Goal: Information Seeking & Learning: Learn about a topic

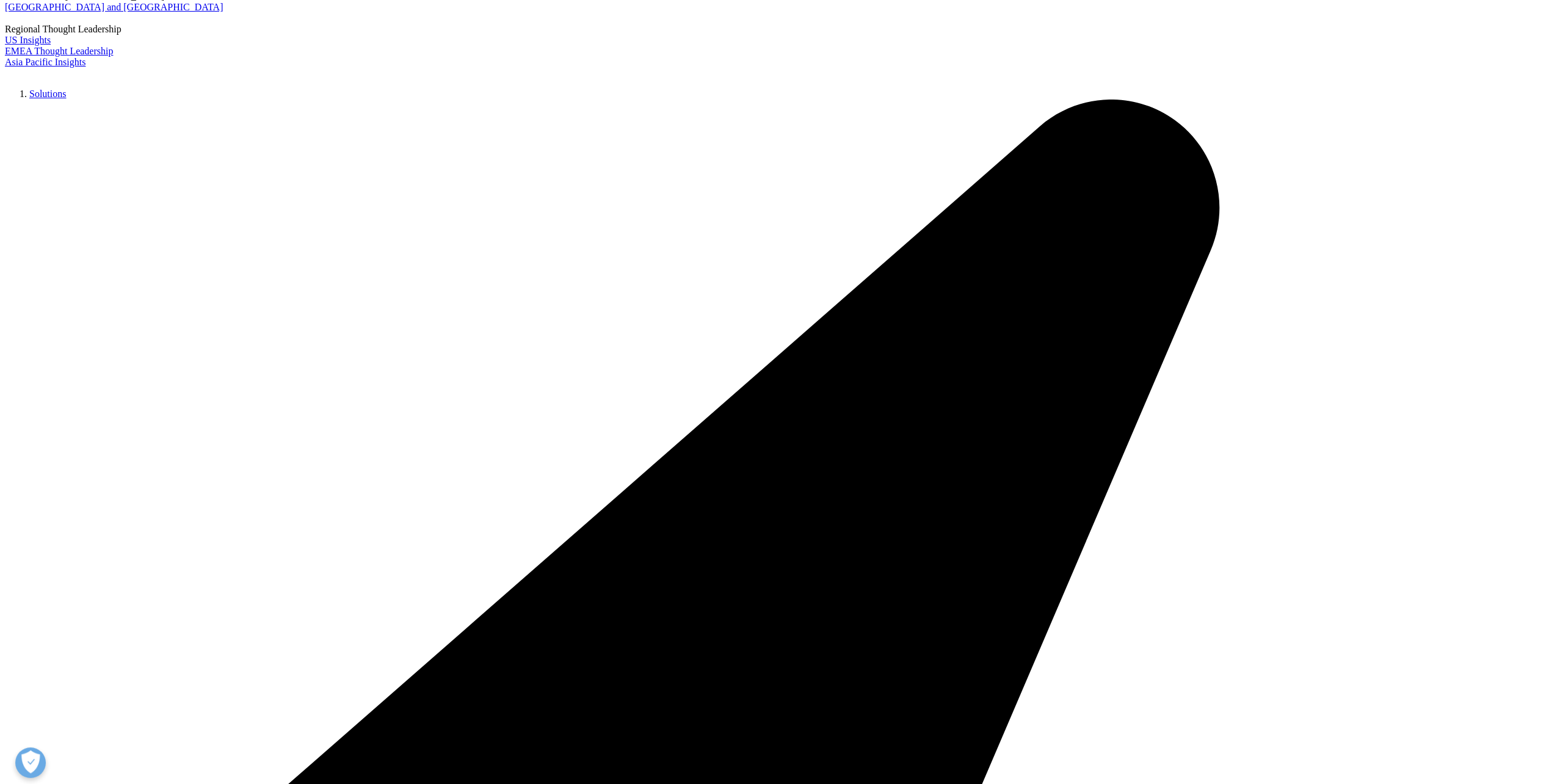
scroll to position [183, 0]
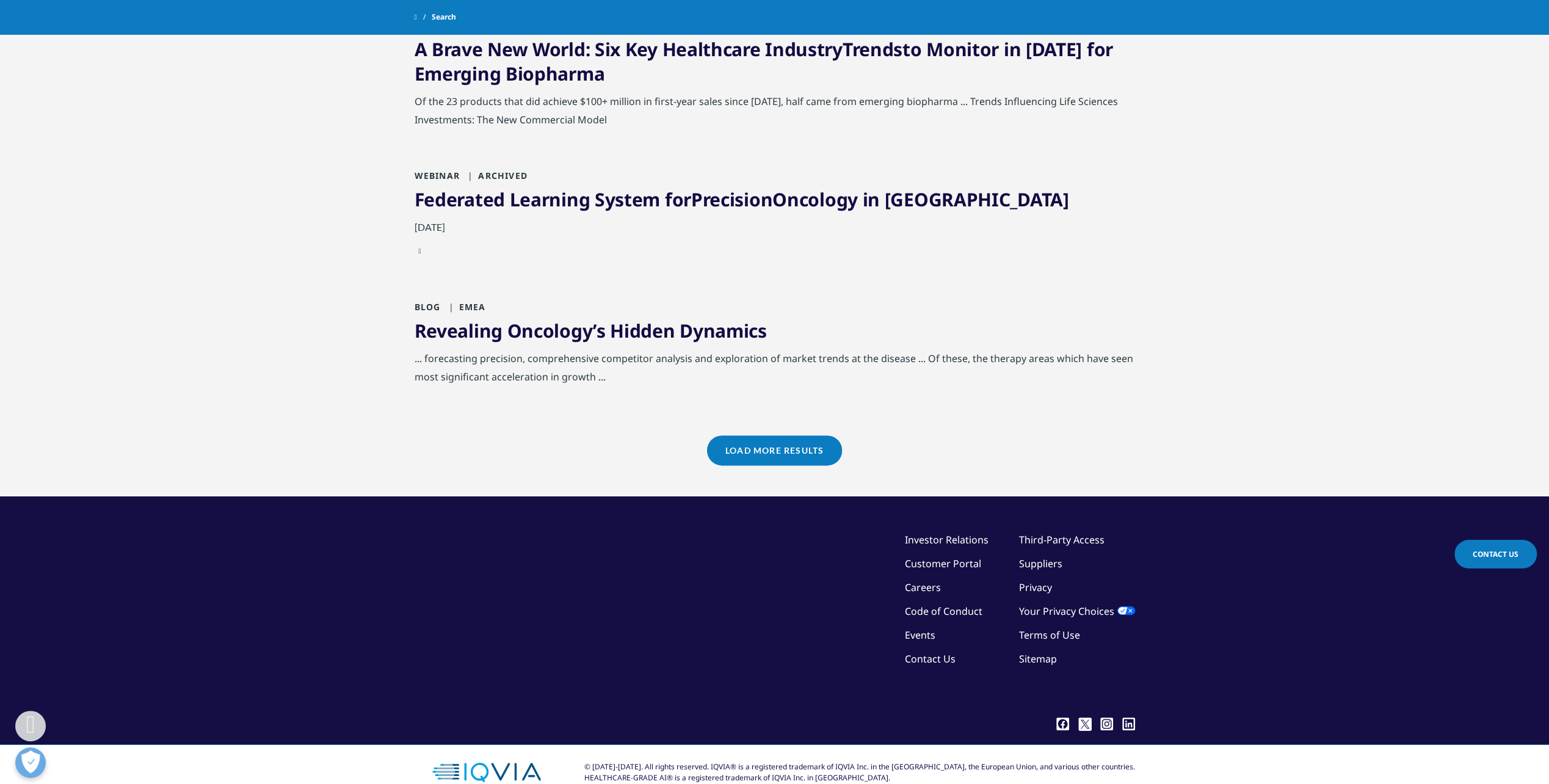
scroll to position [1070, 0]
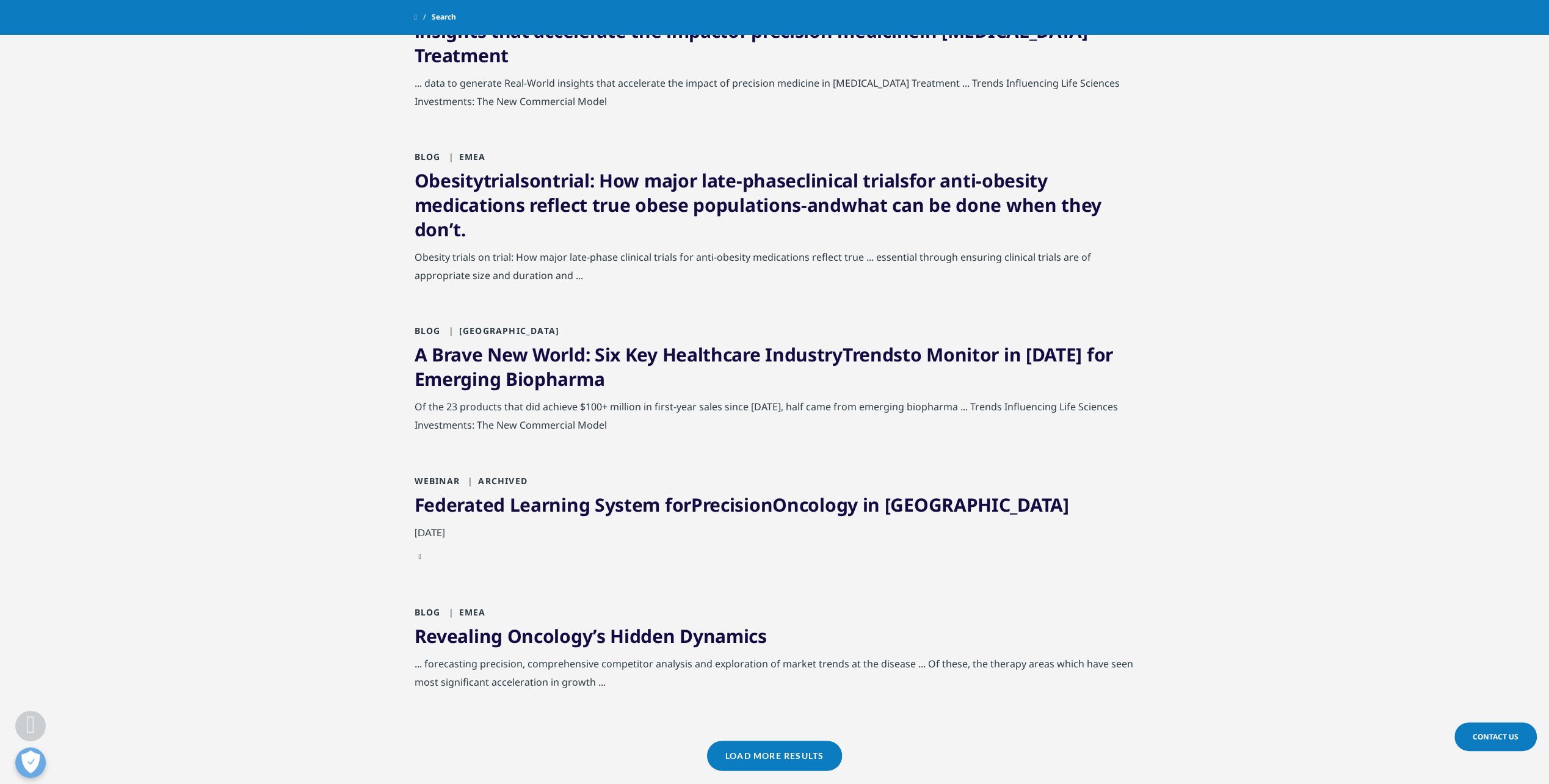
click at [769, 740] on link "Load More Results" at bounding box center [774, 755] width 135 height 30
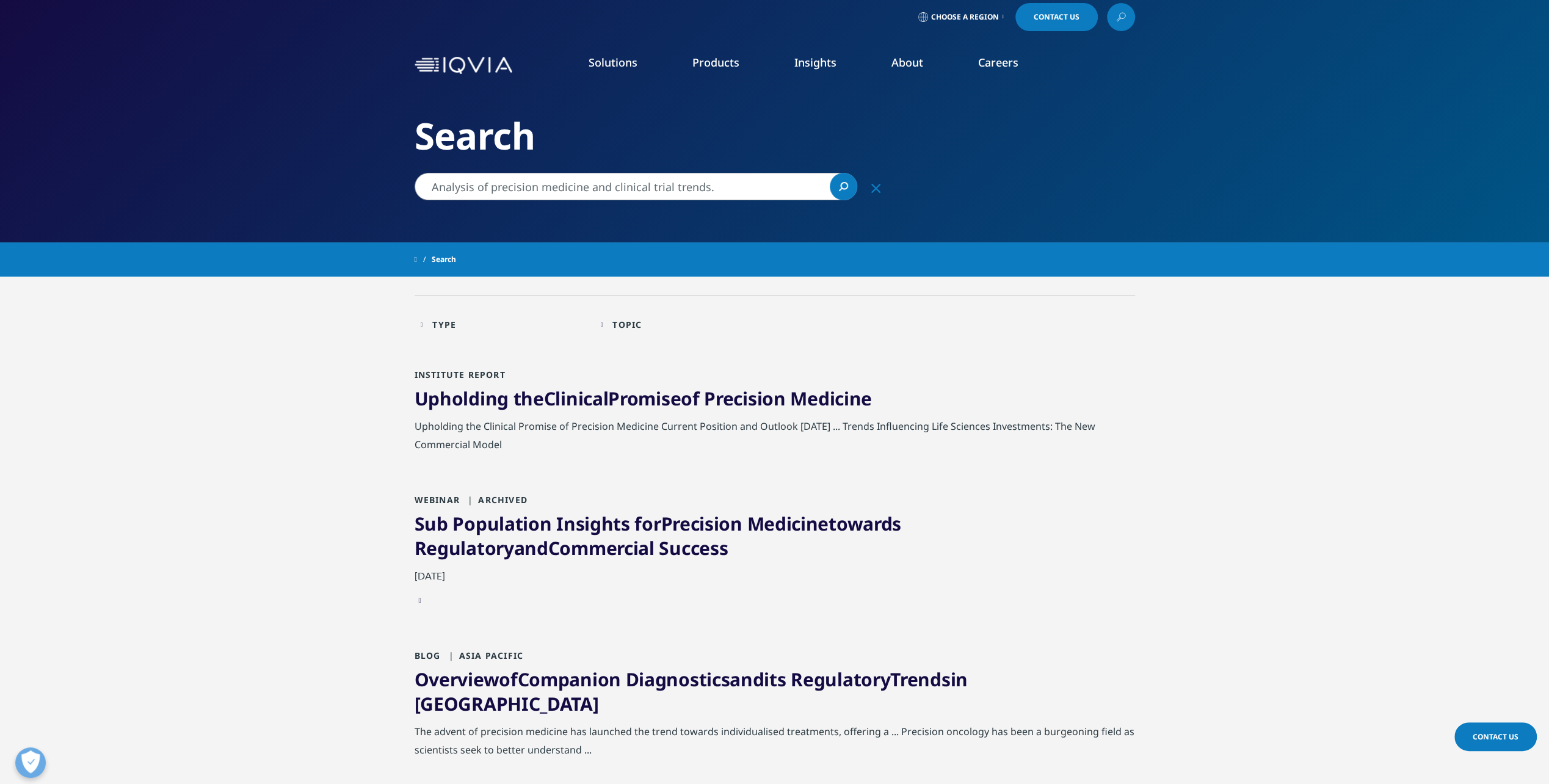
scroll to position [0, 0]
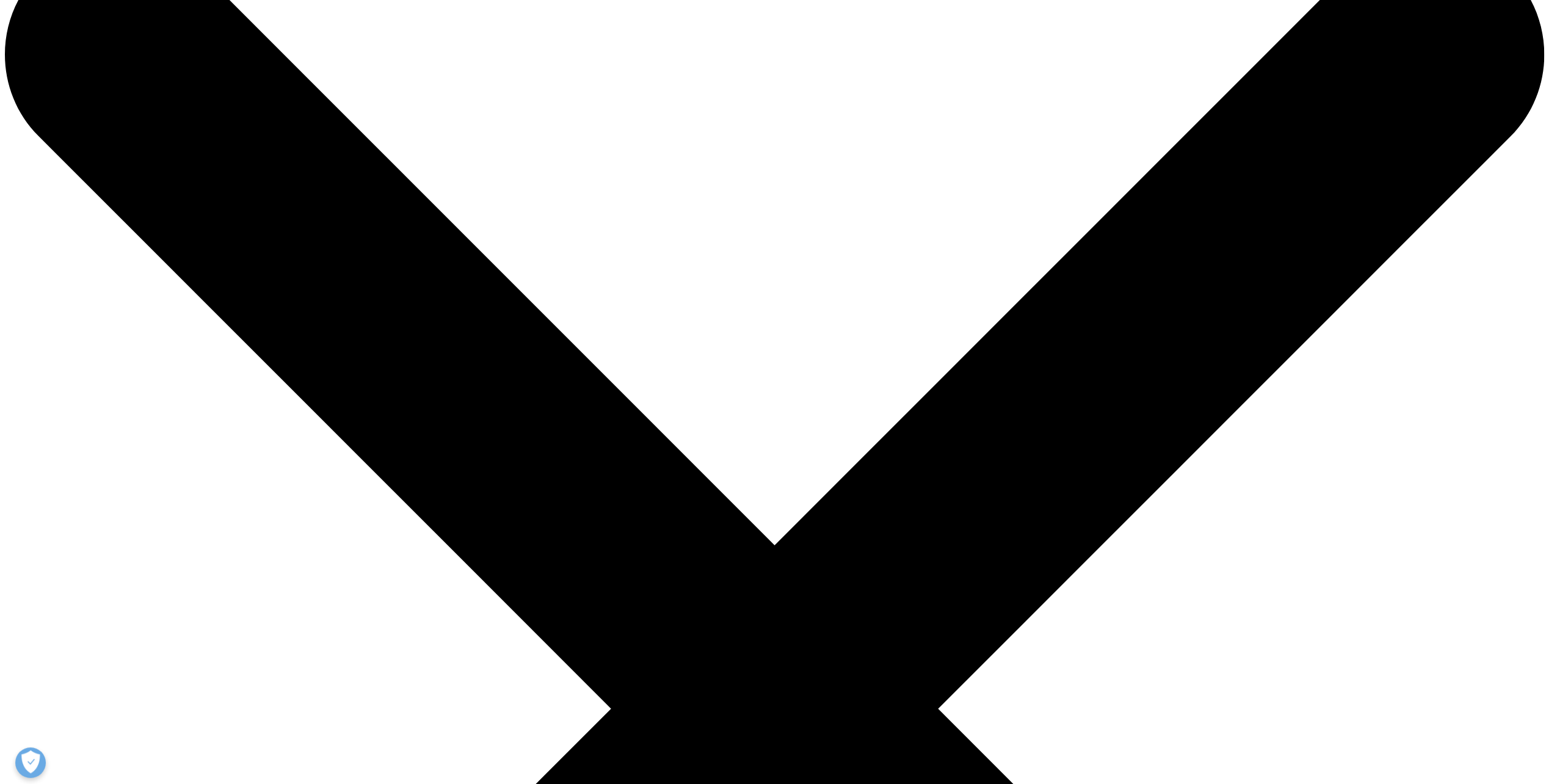
scroll to position [122, 0]
